Goal: Use online tool/utility: Utilize a website feature to perform a specific function

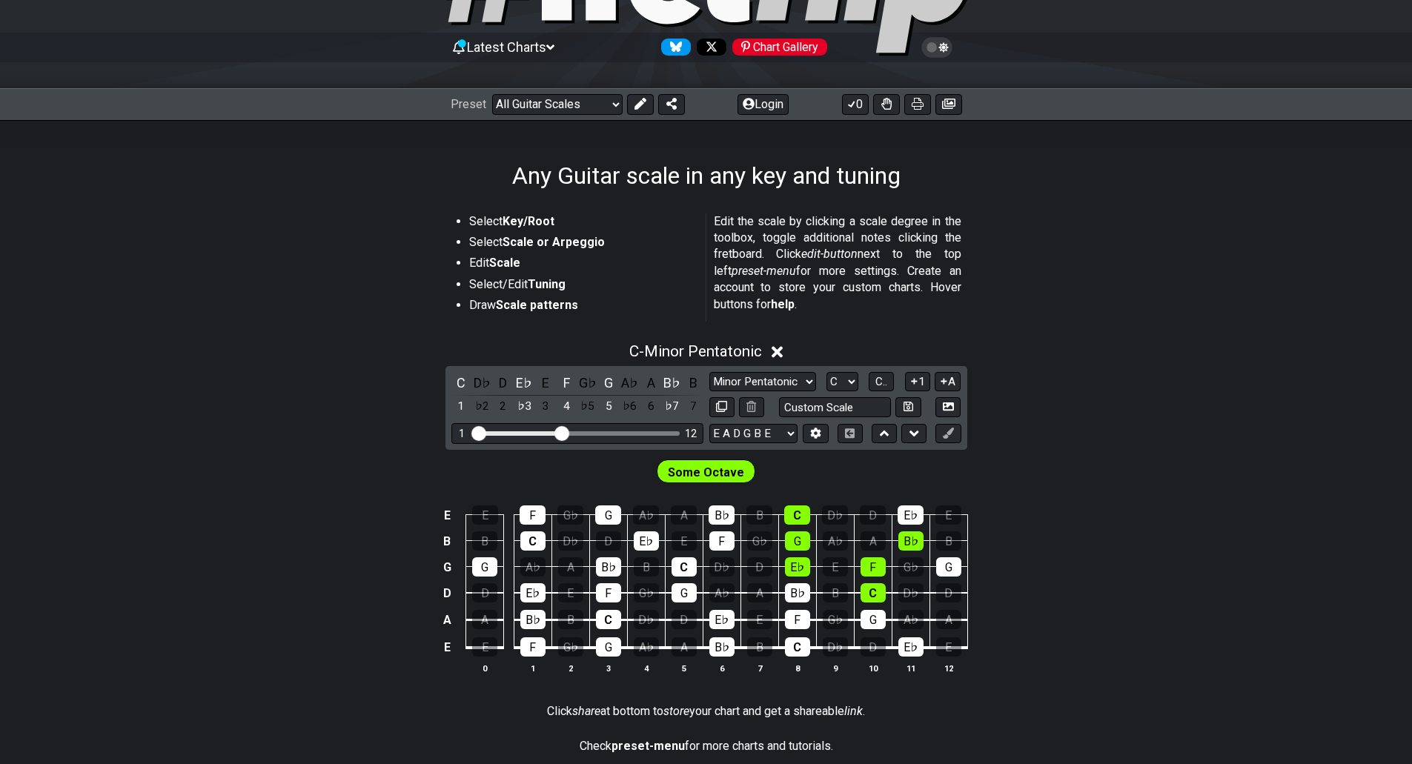
scroll to position [148, 0]
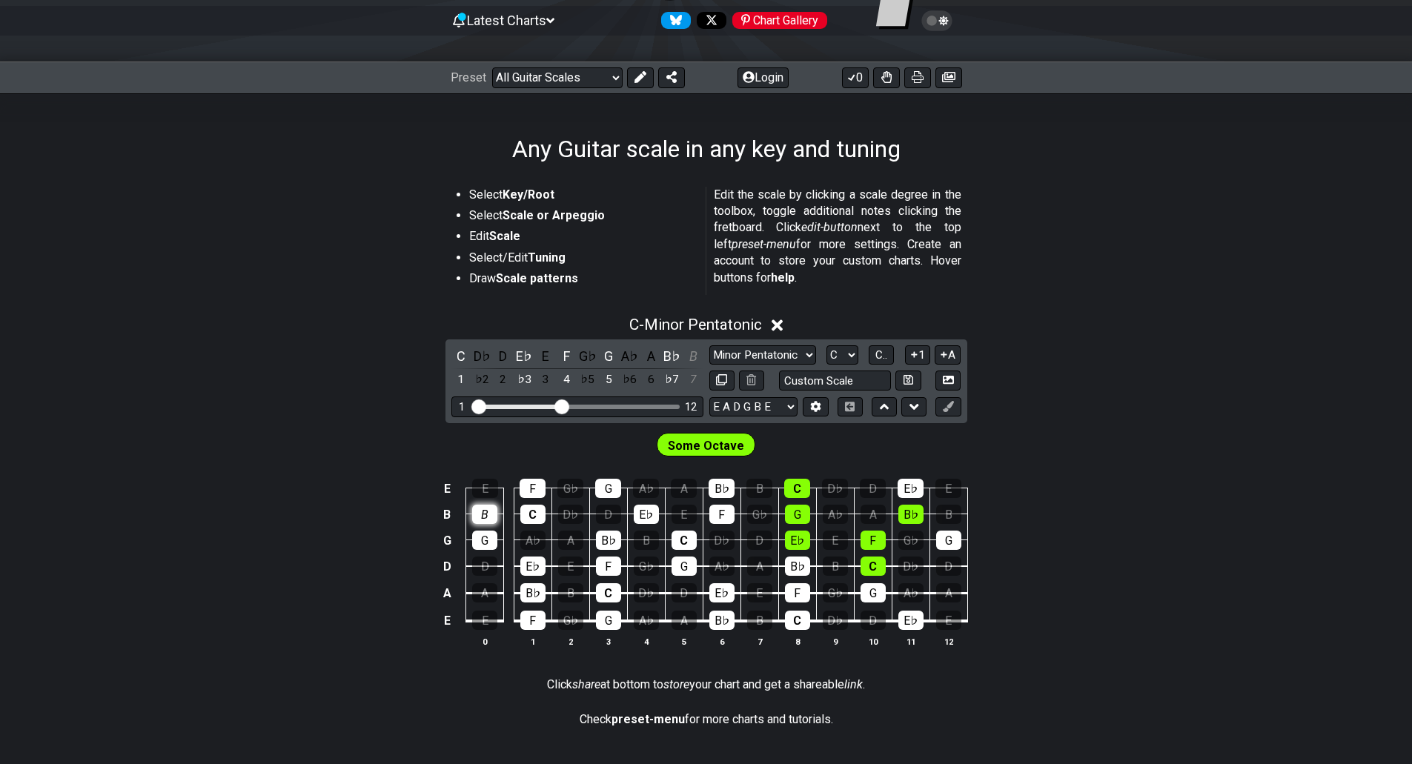
click at [486, 509] on div "B" at bounding box center [484, 514] width 25 height 19
click at [491, 514] on div "B" at bounding box center [484, 514] width 25 height 19
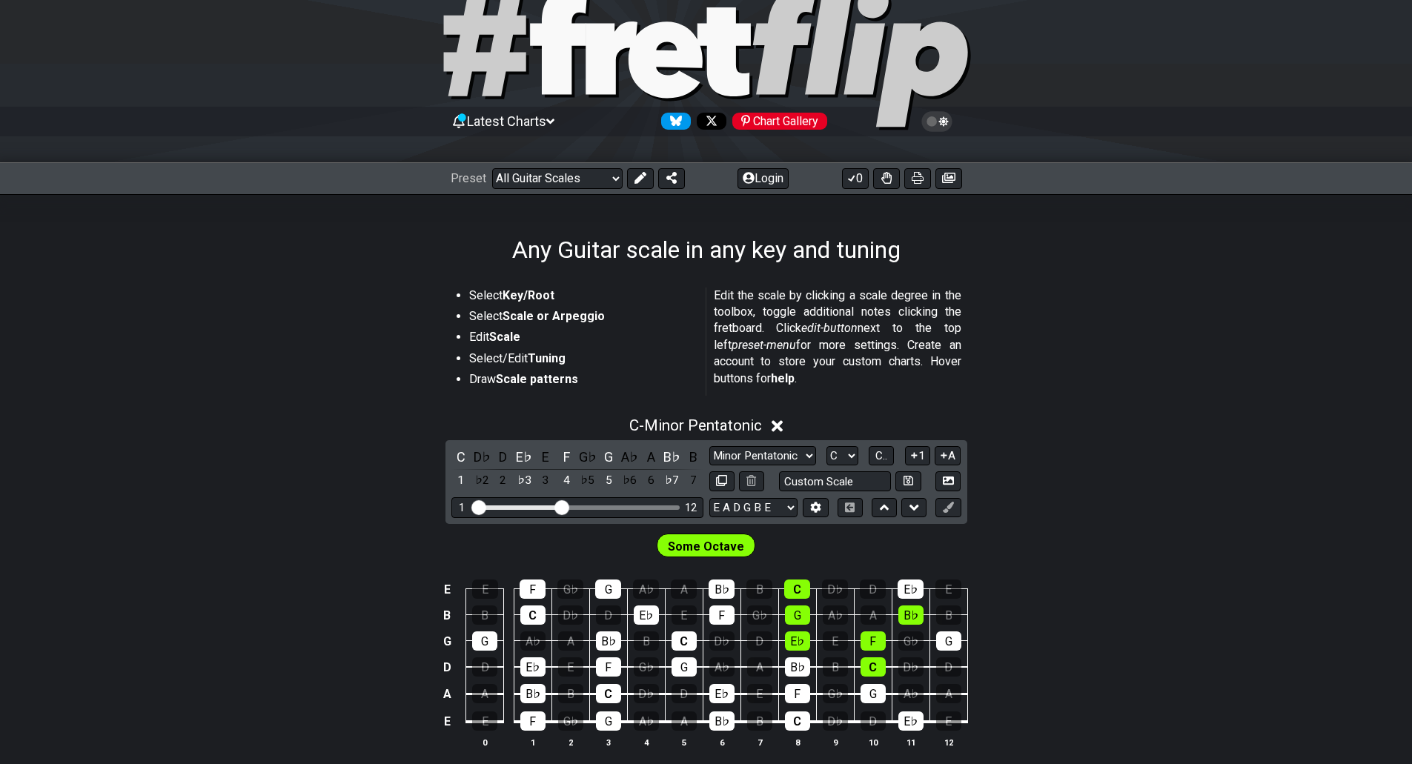
scroll to position [74, 0]
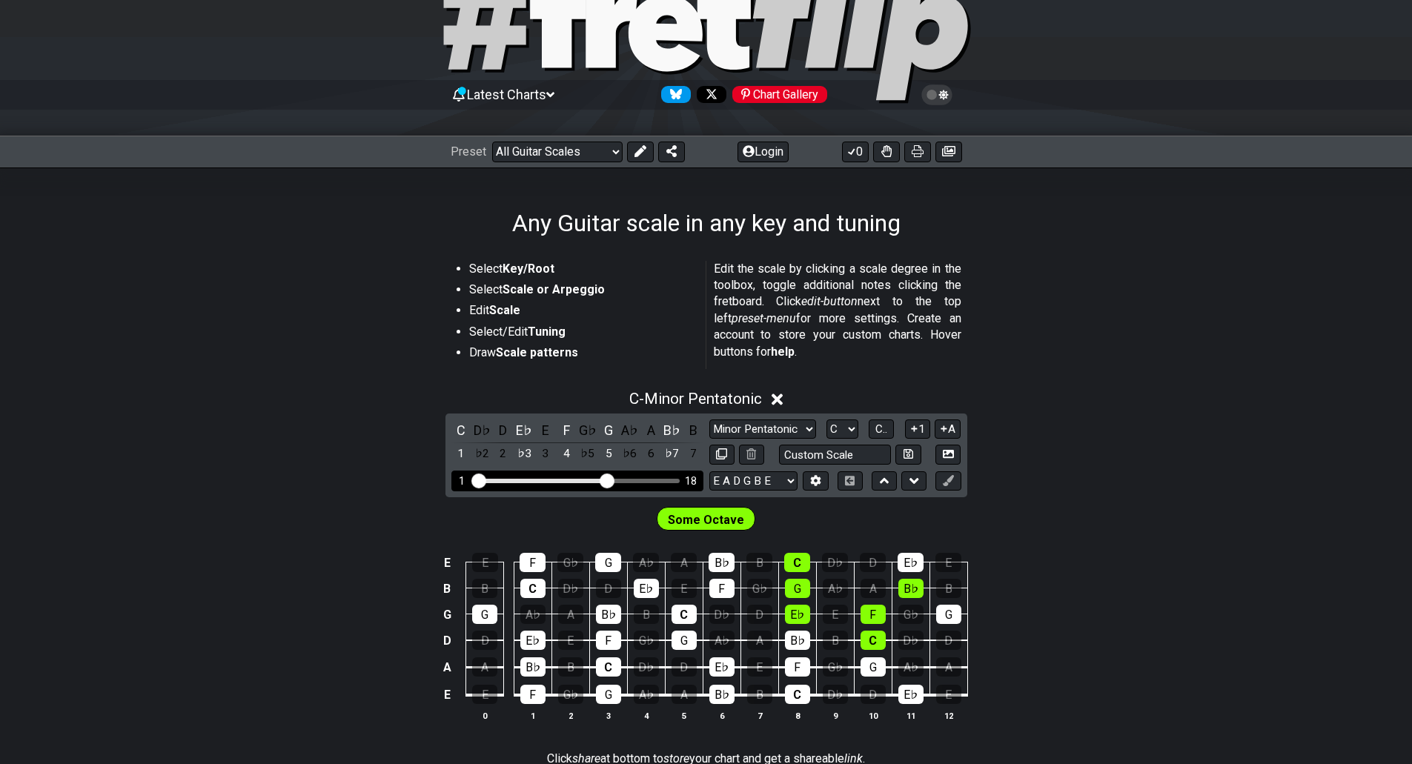
drag, startPoint x: 560, startPoint y: 478, endPoint x: 606, endPoint y: 480, distance: 46.0
click at [606, 480] on input "Visible fret range" at bounding box center [577, 480] width 211 height 0
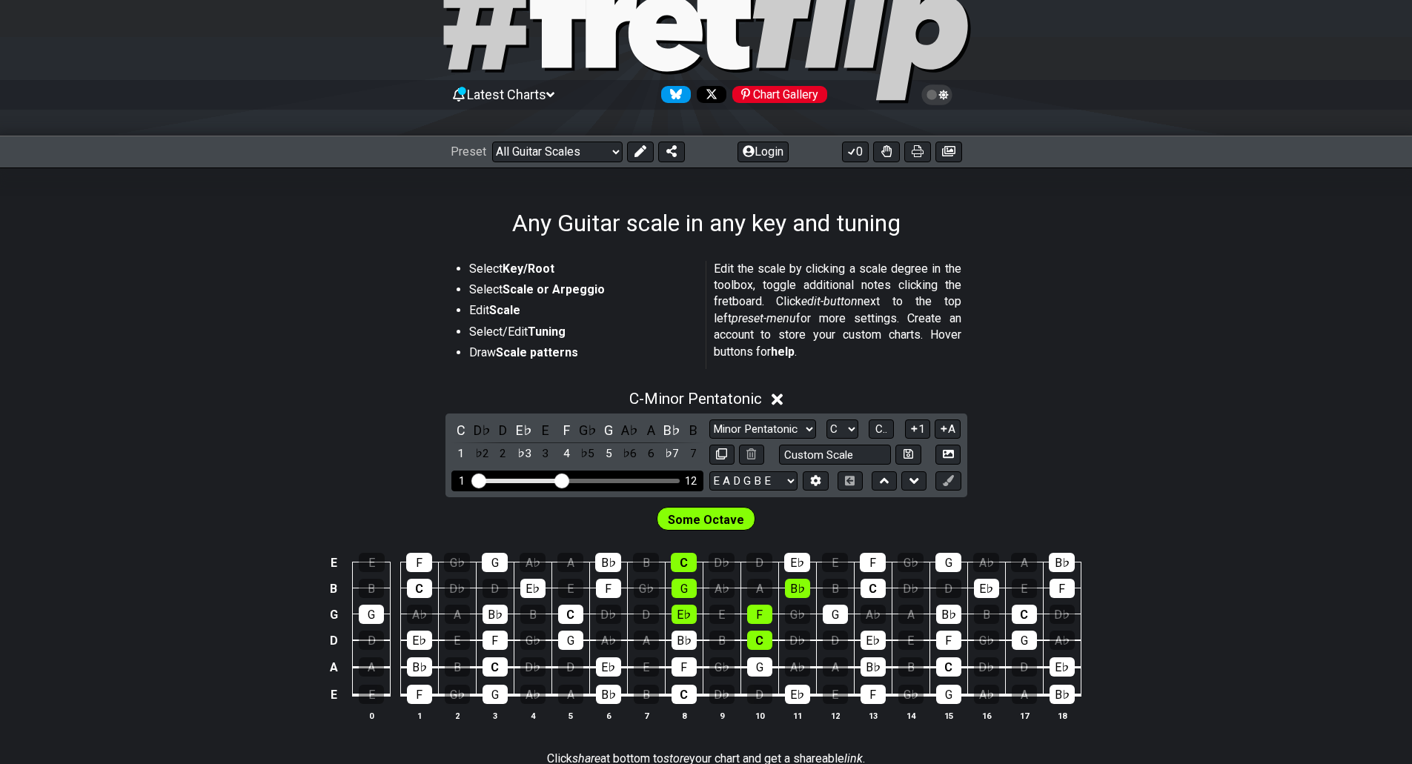
drag, startPoint x: 607, startPoint y: 480, endPoint x: 563, endPoint y: 486, distance: 44.9
click at [563, 480] on input "Visible fret range" at bounding box center [577, 480] width 211 height 0
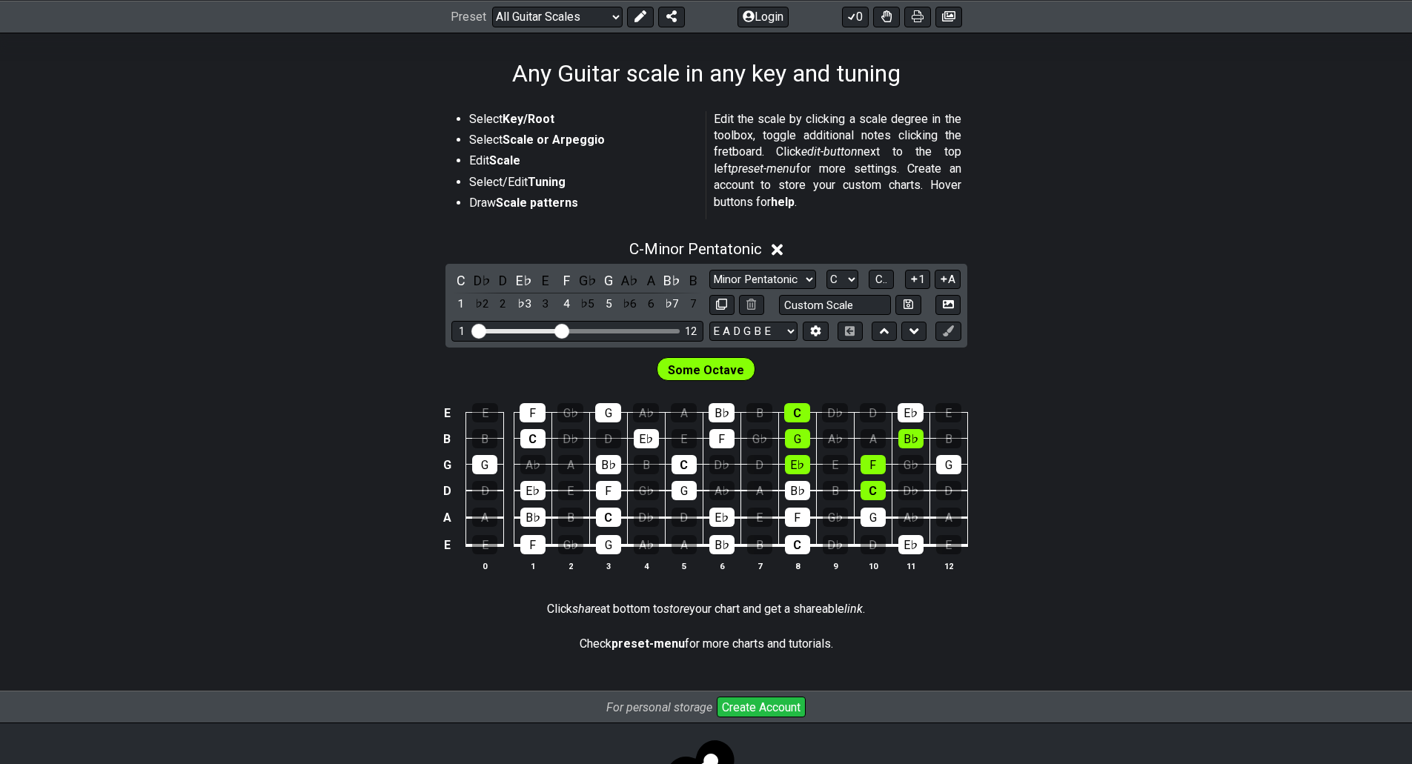
scroll to position [150, 0]
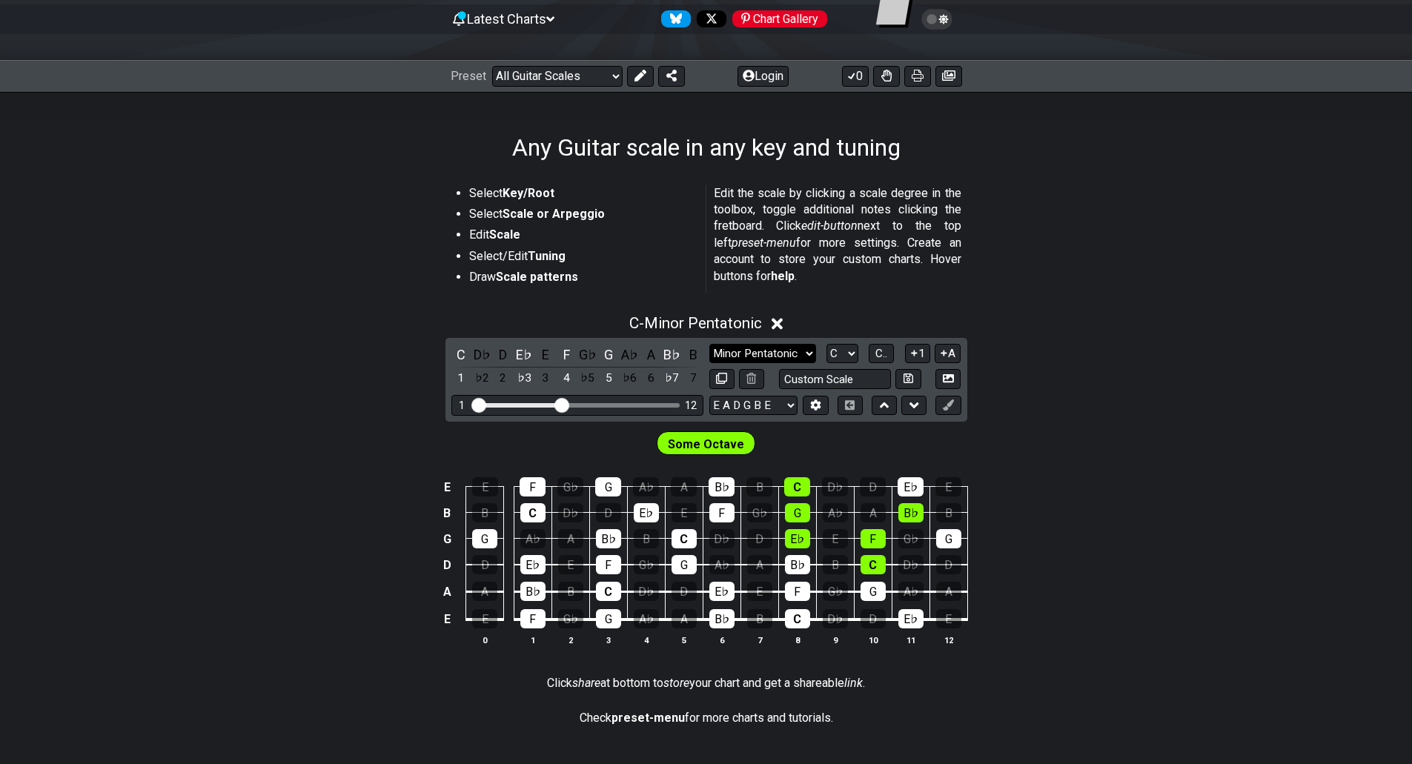
click at [775, 348] on select "Minor Pentatonic Root Minor Pentatonic Major Pentatonic Minor Blues Major Blues…" at bounding box center [762, 354] width 107 height 20
select select "Major Pentatonic"
click at [709, 344] on select "Minor Pentatonic Root Minor Pentatonic Major Pentatonic Minor Blues Major Blues…" at bounding box center [762, 354] width 107 height 20
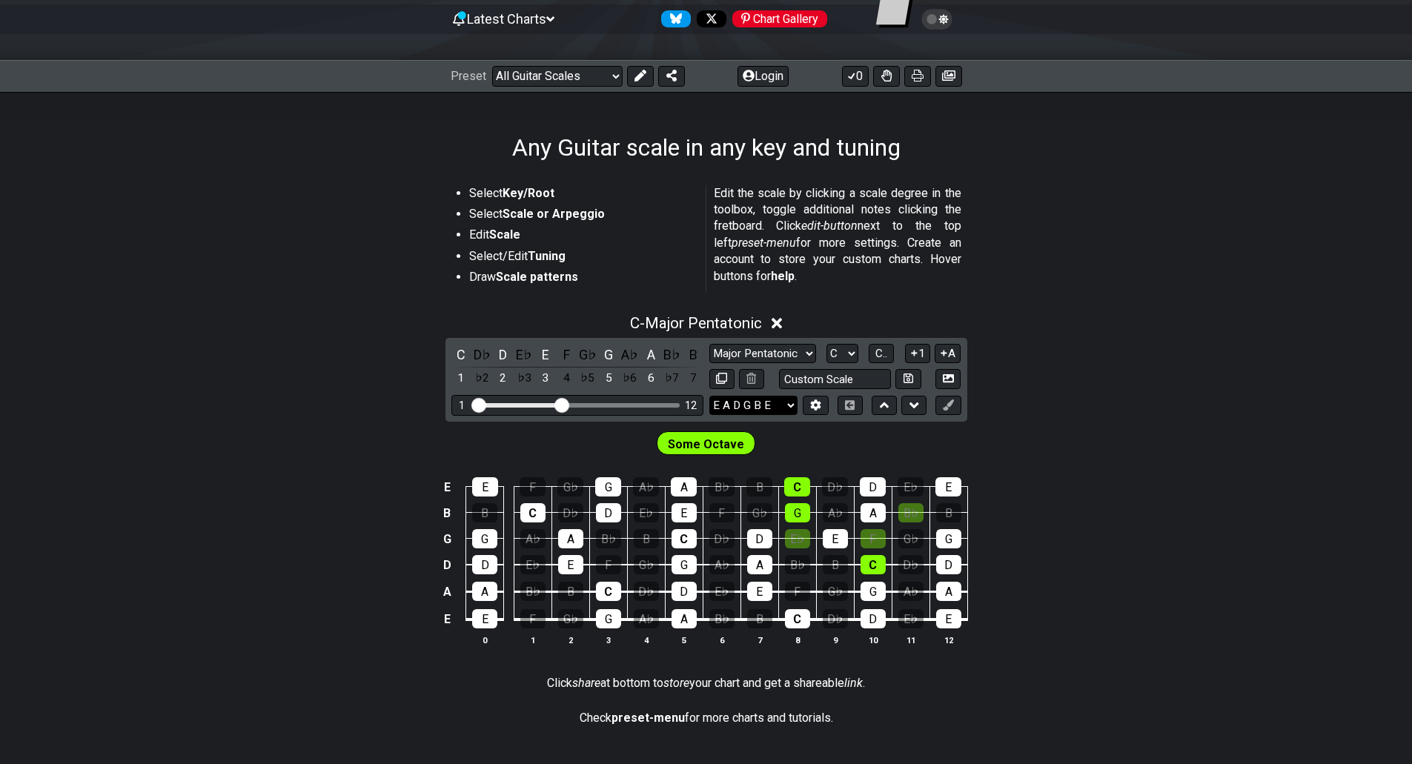
click at [775, 404] on select "E A D G B E E A D G B E E A D G B E B E A D F♯ B A D G C E A D A D G B E E♭ A♭ …" at bounding box center [753, 406] width 88 height 20
select select "E A D G B E"
click at [709, 396] on select "E A D G B E E A D G B E E A D G B E B E A D F♯ B A D G C E A D A D G B E E♭ A♭ …" at bounding box center [753, 406] width 88 height 20
click at [852, 371] on input "text" at bounding box center [835, 379] width 113 height 20
type input "Custom Scale"
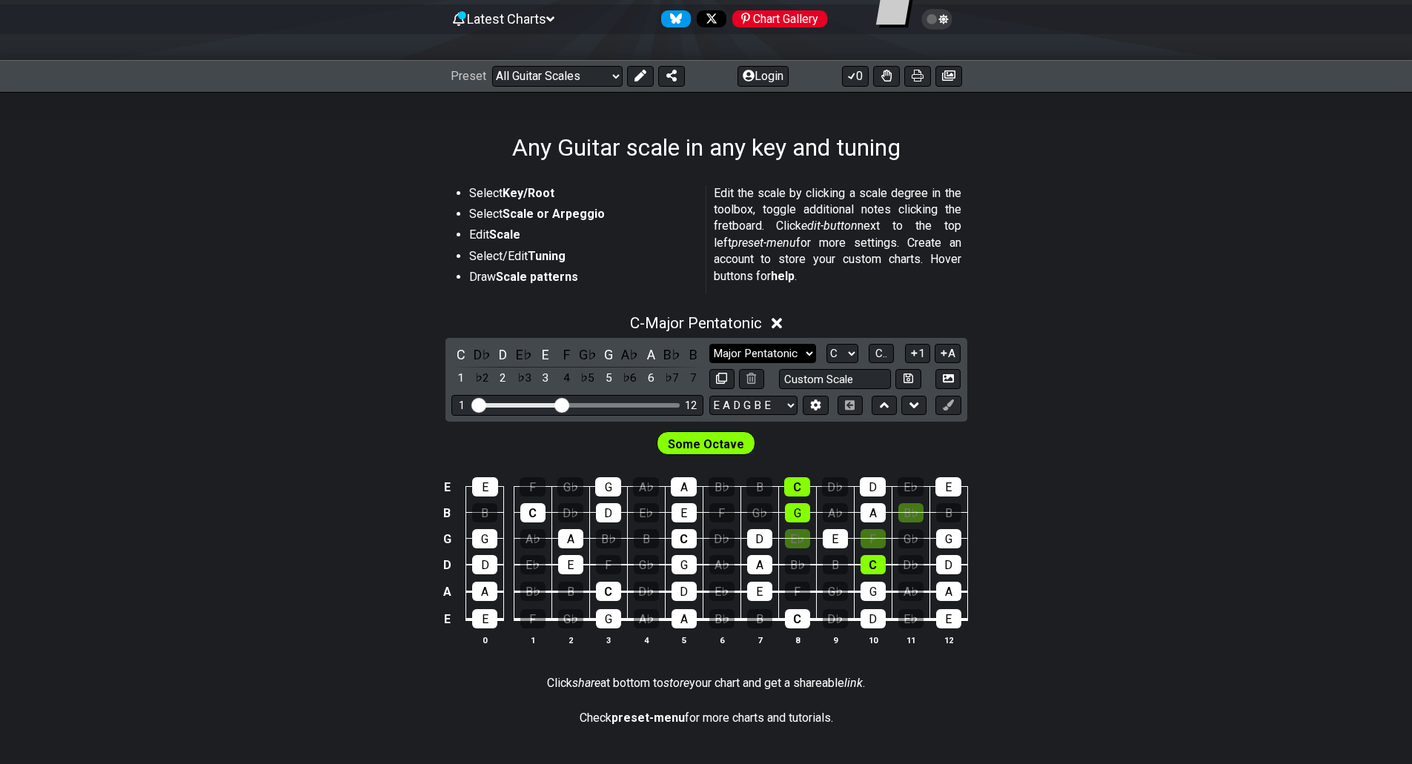
click at [804, 359] on select "Minor Pentatonic Root Minor Pentatonic Major Pentatonic Minor Blues Major Blues…" at bounding box center [762, 354] width 107 height 20
select select "Diminished"
click at [709, 344] on select "Minor Pentatonic Root Minor Pentatonic Major Pentatonic Minor Blues Major Blues…" at bounding box center [762, 354] width 107 height 20
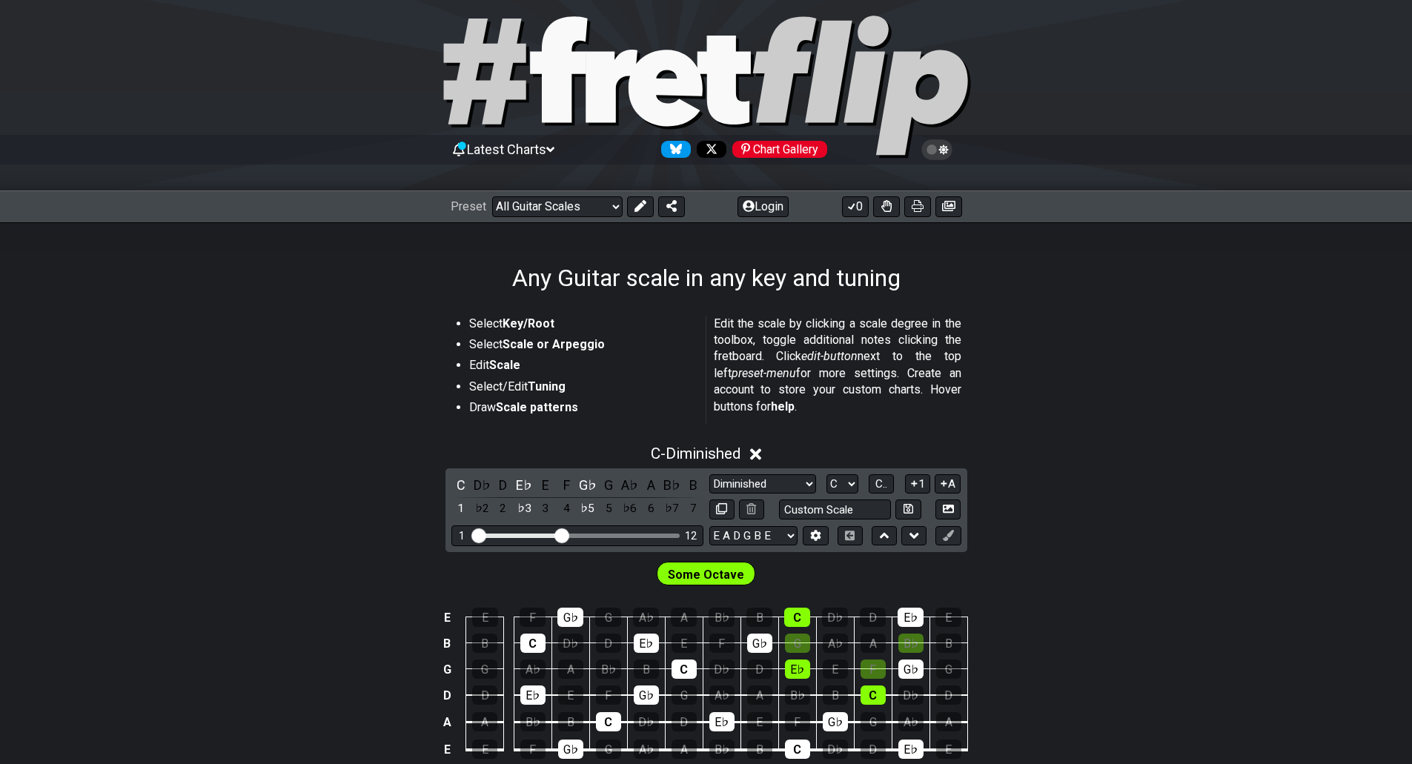
scroll to position [0, 0]
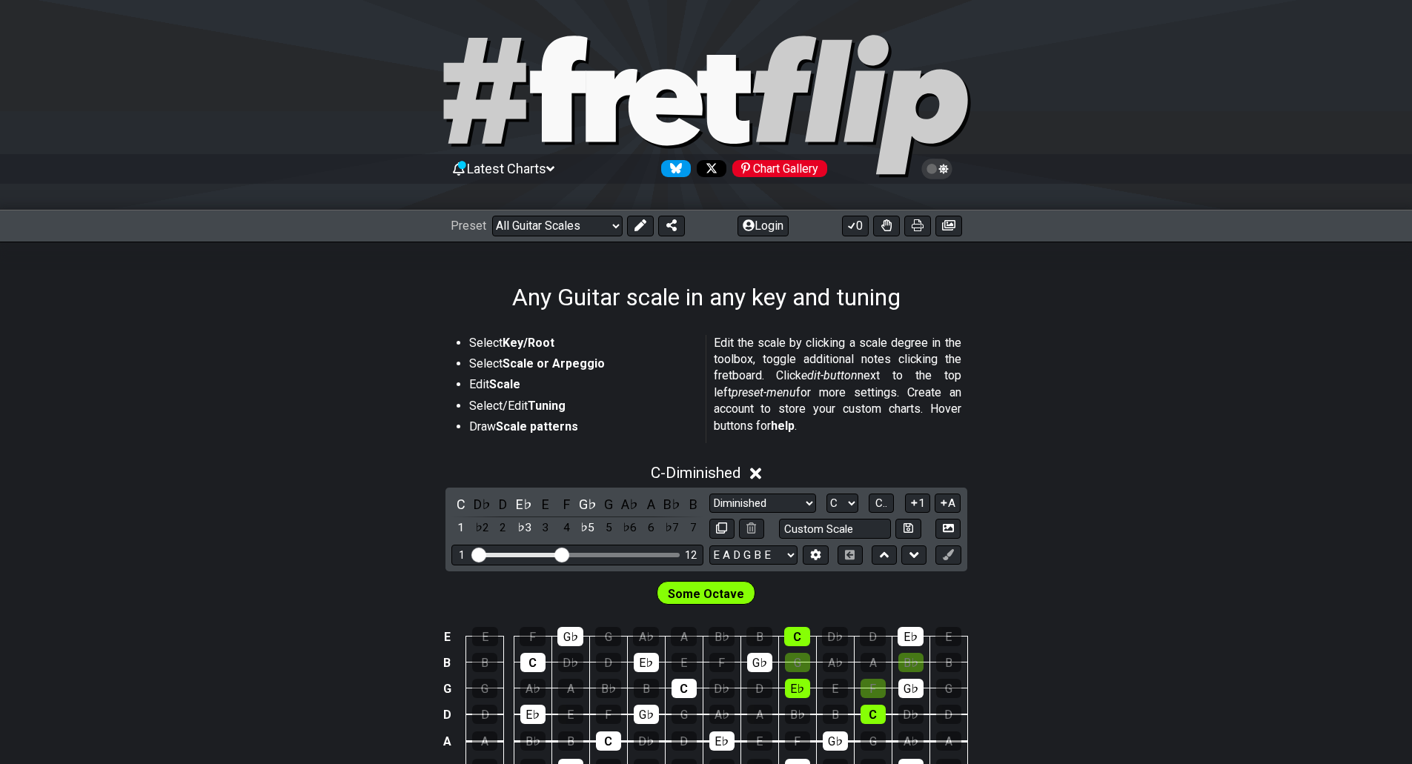
drag, startPoint x: 638, startPoint y: 476, endPoint x: 434, endPoint y: 304, distance: 266.1
click at [520, 426] on div "Select Key/Root Select Scale or Arpeggio Edit Scale Select/Edit Tuning Draw Sca…" at bounding box center [706, 613] width 1412 height 605
